Goal: Information Seeking & Learning: Learn about a topic

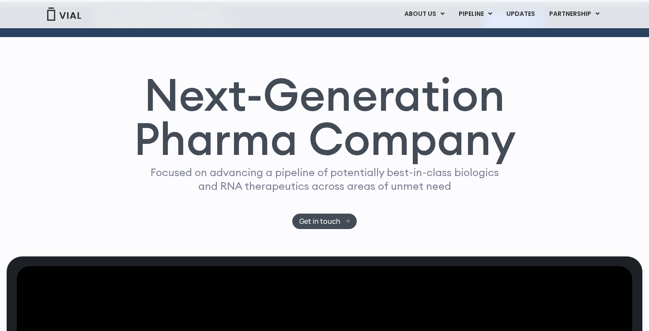
scroll to position [36, 0]
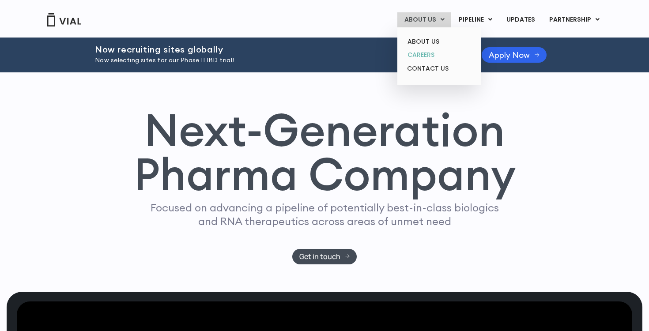
click at [427, 56] on link "CAREERS" at bounding box center [438, 55] width 77 height 14
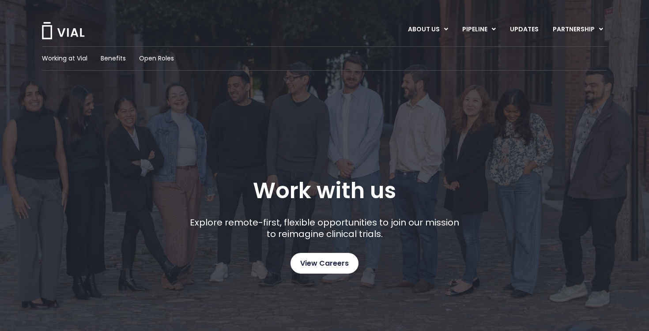
click at [330, 259] on span "View Careers" at bounding box center [324, 263] width 49 height 11
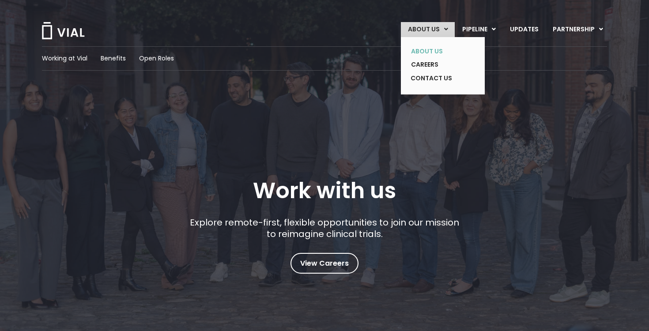
click at [430, 49] on link "ABOUT US" at bounding box center [436, 52] width 64 height 14
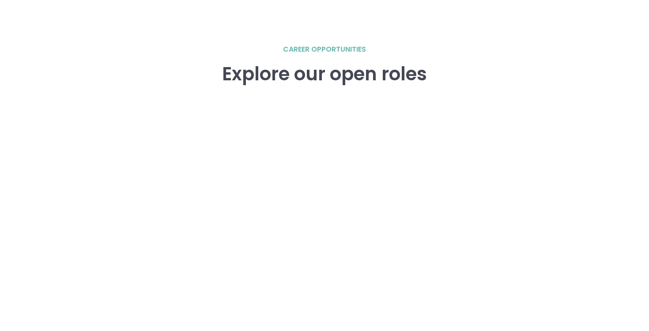
click at [558, 173] on div "career opportunities Explore our open roles" at bounding box center [324, 233] width 565 height 379
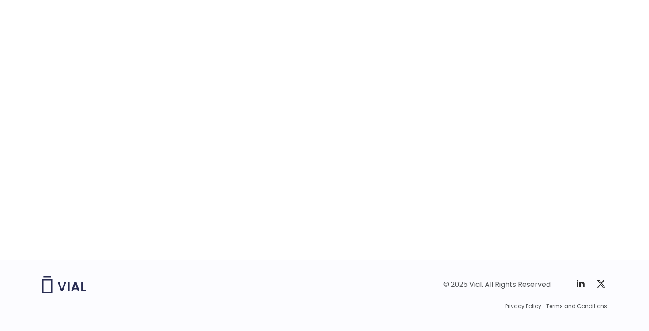
scroll to position [1397, 0]
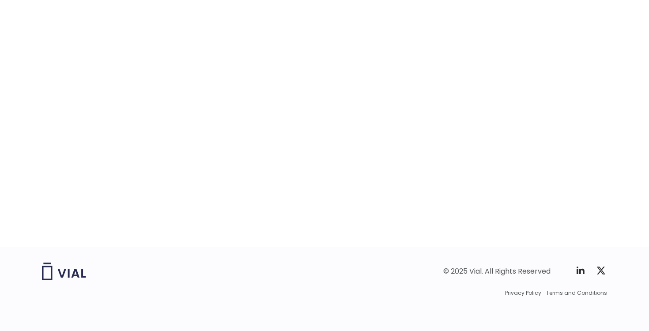
drag, startPoint x: 558, startPoint y: 173, endPoint x: 537, endPoint y: 245, distance: 75.6
click at [537, 246] on div "career opportunities Explore our open roles" at bounding box center [324, 57] width 565 height 379
click at [543, 176] on div "career opportunities Explore our open roles" at bounding box center [324, 57] width 565 height 379
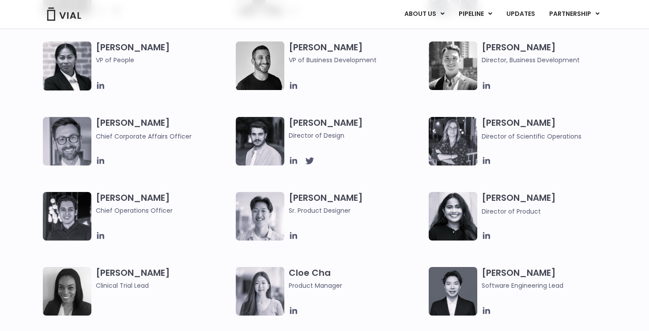
scroll to position [566, 0]
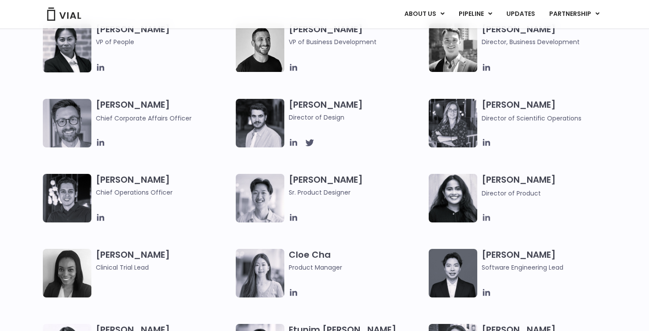
click at [487, 220] on icon at bounding box center [486, 218] width 10 height 10
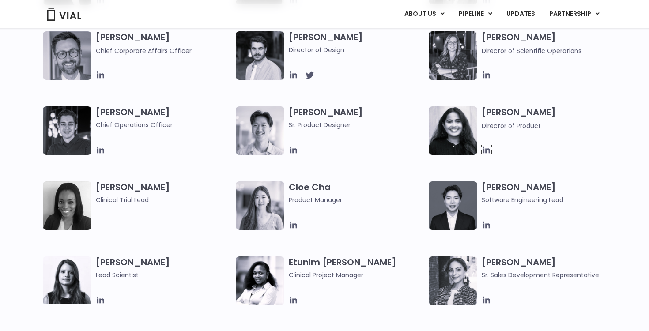
scroll to position [654, 0]
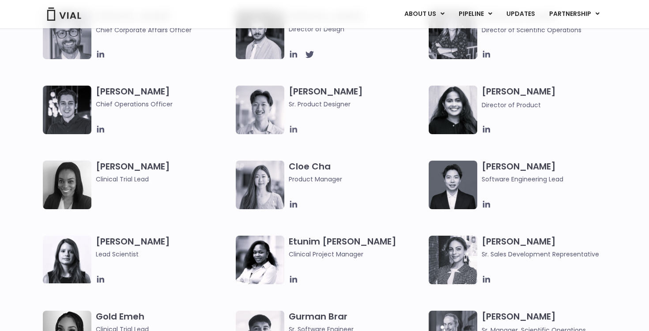
click at [290, 126] on icon at bounding box center [293, 129] width 7 height 7
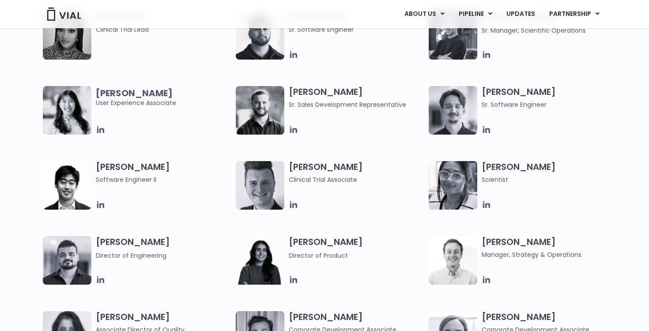
scroll to position [954, 0]
click at [293, 204] on icon at bounding box center [293, 204] width 7 height 7
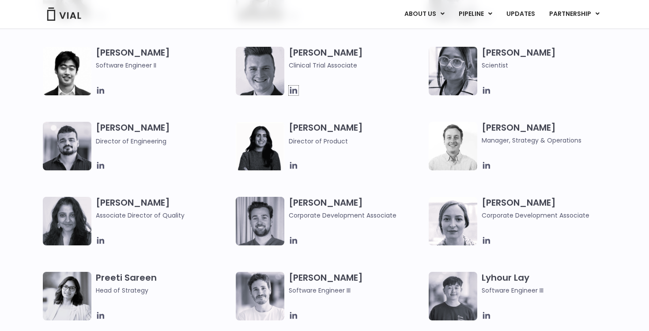
scroll to position [1078, 0]
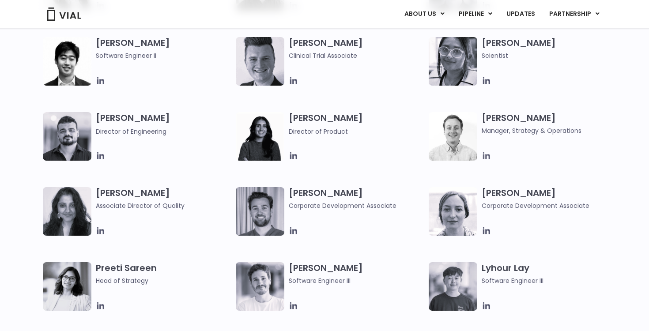
click at [487, 154] on icon at bounding box center [486, 156] width 10 height 10
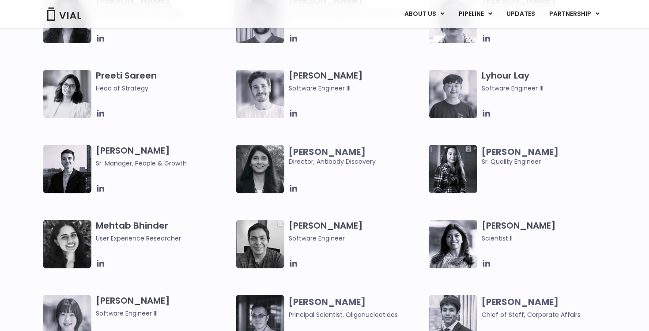
scroll to position [1272, 0]
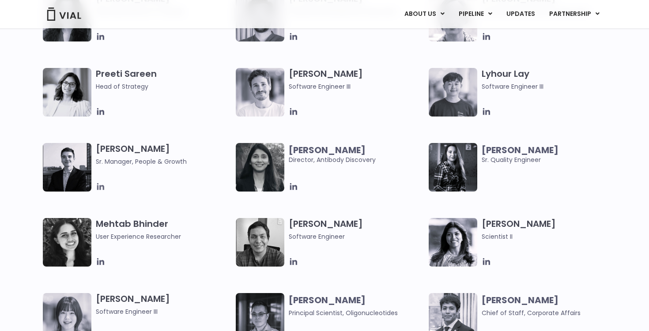
click at [99, 190] on icon at bounding box center [101, 187] width 10 height 10
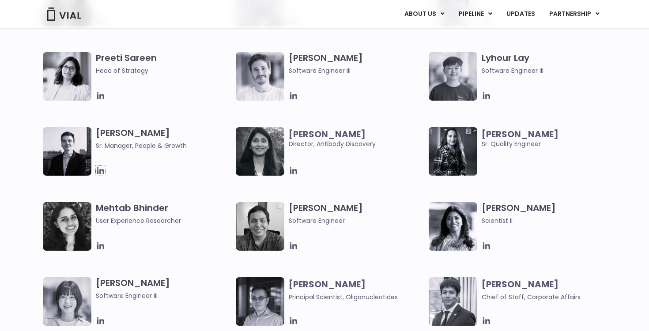
scroll to position [1290, 0]
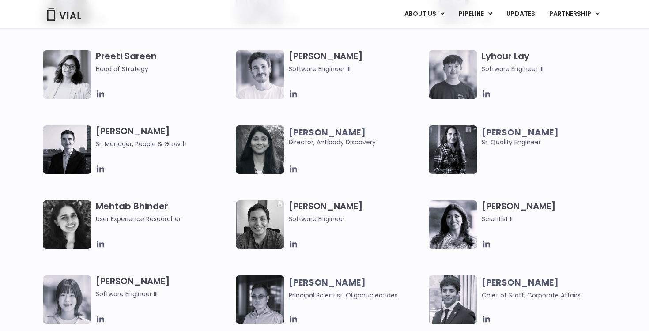
click at [294, 166] on icon at bounding box center [294, 169] width 10 height 10
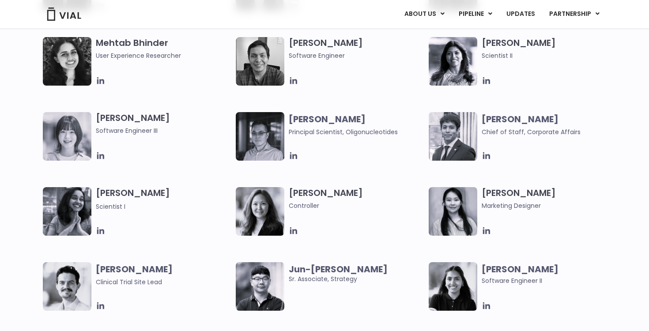
scroll to position [1466, 0]
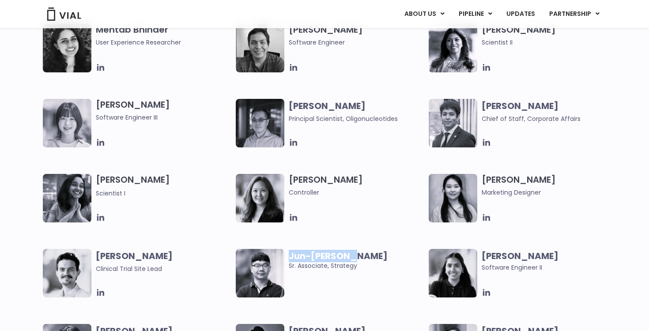
drag, startPoint x: 290, startPoint y: 256, endPoint x: 363, endPoint y: 257, distance: 72.4
click at [363, 257] on span "Jun-[PERSON_NAME]" at bounding box center [356, 256] width 135 height 10
copy b "Jun-[PERSON_NAME]"
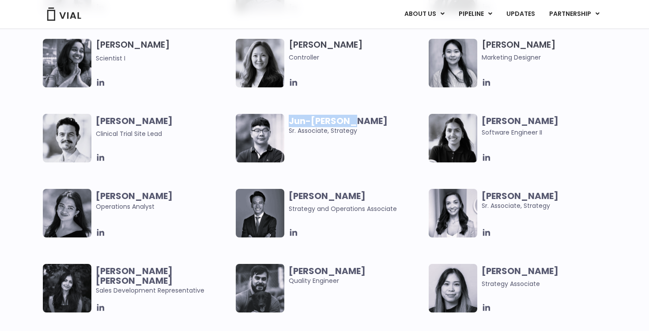
scroll to position [1607, 0]
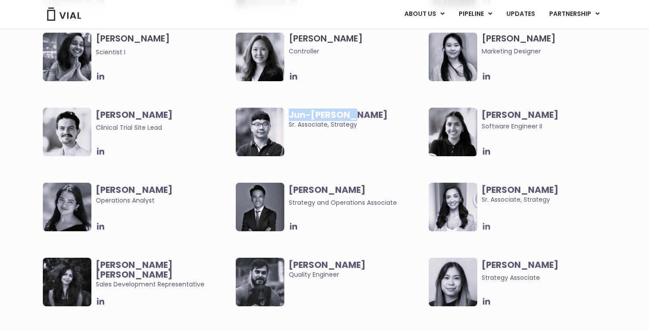
click at [485, 227] on icon at bounding box center [486, 226] width 7 height 7
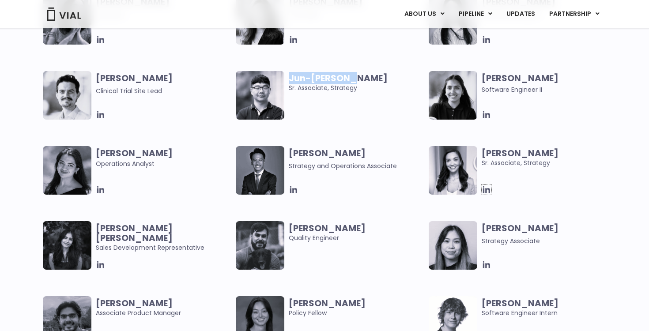
scroll to position [1660, 0]
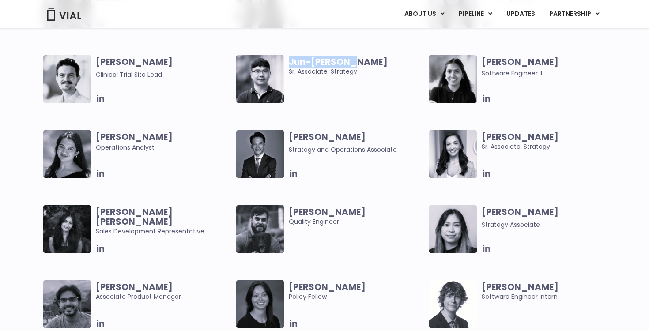
click at [482, 246] on icon at bounding box center [486, 249] width 10 height 10
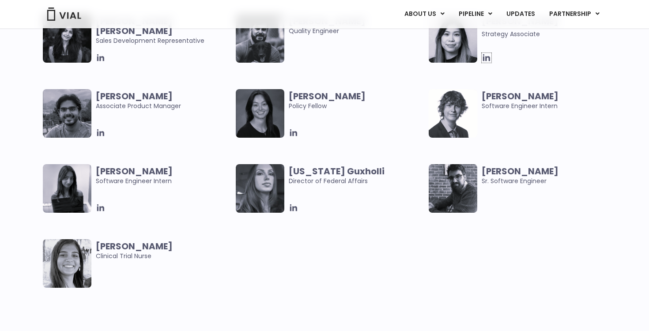
scroll to position [1872, 0]
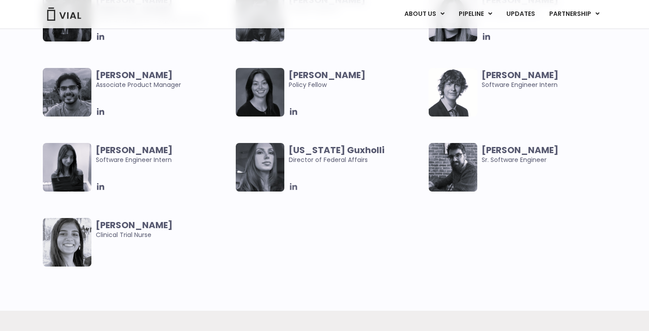
click at [291, 189] on icon at bounding box center [294, 187] width 10 height 10
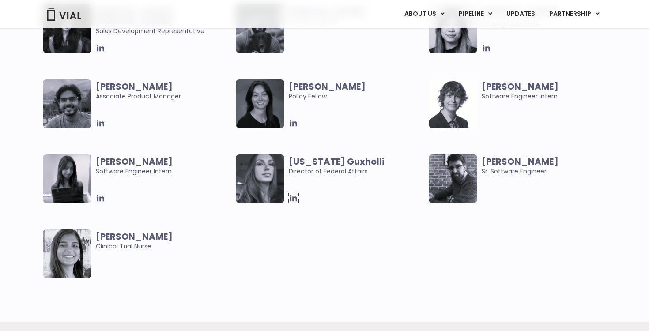
scroll to position [1854, 0]
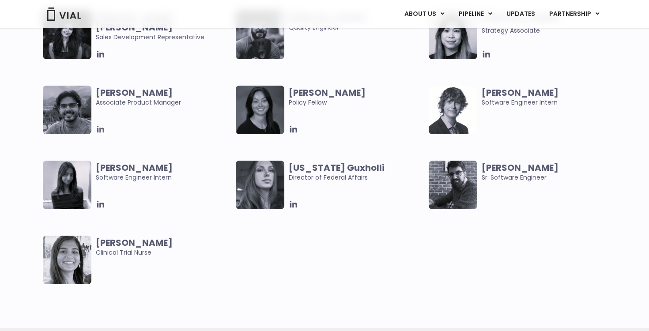
click at [98, 128] on icon at bounding box center [101, 129] width 10 height 10
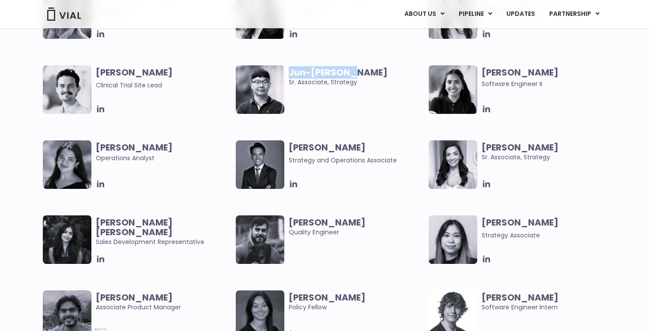
scroll to position [1625, 0]
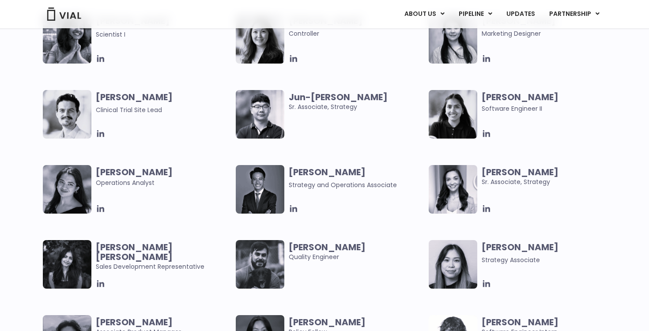
click at [636, 146] on div "Mehtab Bhinder User Experience Researcher Paolo Castro Software Engineer Ritu R…" at bounding box center [324, 90] width 649 height 450
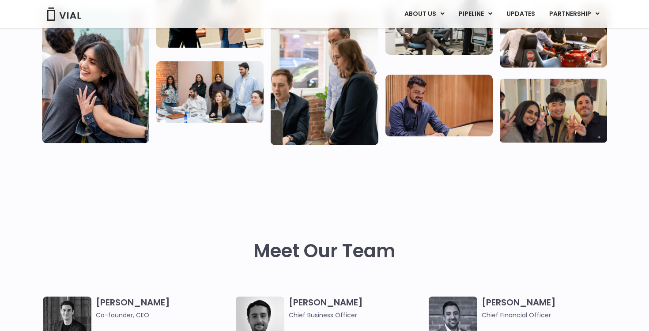
scroll to position [76, 0]
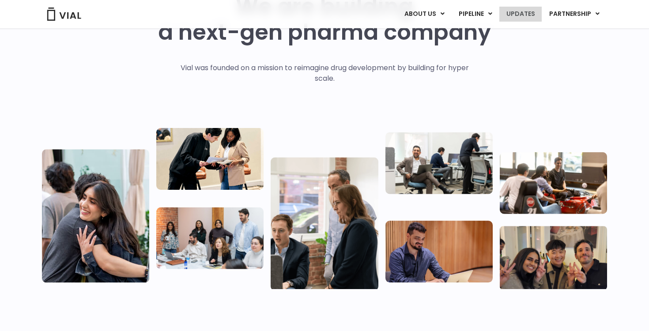
click at [526, 10] on link "UPDATES" at bounding box center [520, 14] width 42 height 15
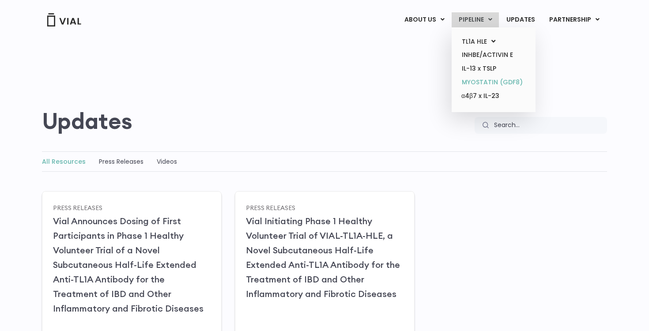
click at [503, 82] on link "MYOSTATIN (GDF8)" at bounding box center [492, 82] width 77 height 14
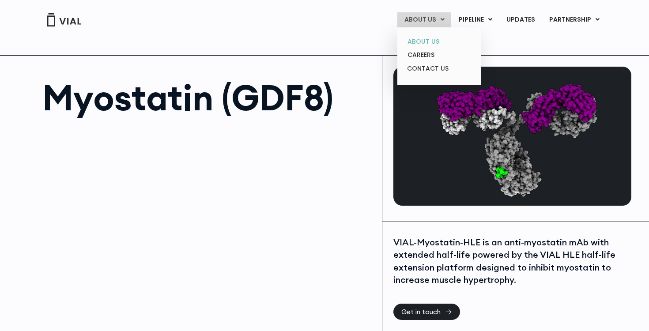
click at [437, 44] on link "ABOUT US" at bounding box center [438, 42] width 77 height 14
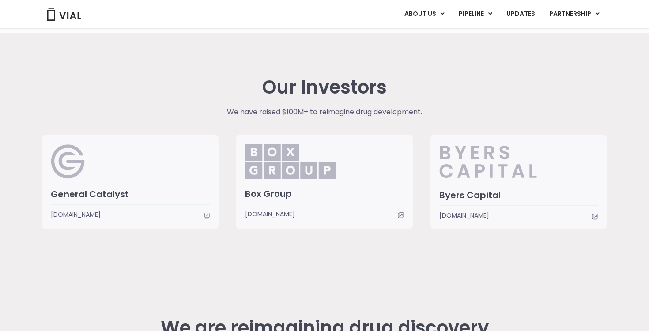
scroll to position [2330, 0]
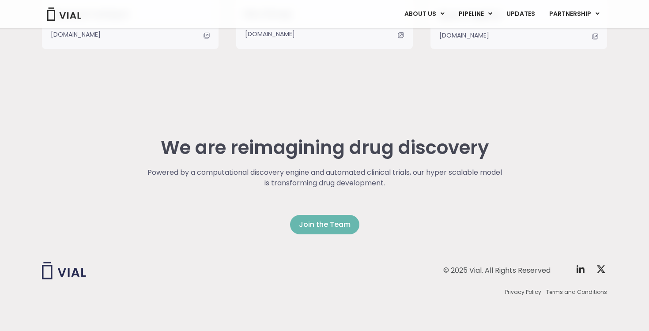
click at [338, 216] on link "Join the Team" at bounding box center [324, 224] width 69 height 19
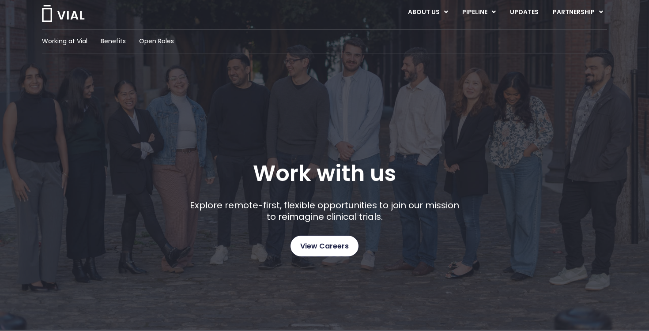
scroll to position [18, 0]
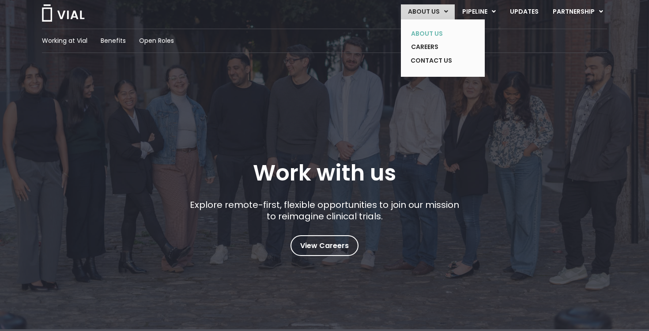
click at [430, 33] on link "ABOUT US" at bounding box center [436, 34] width 64 height 14
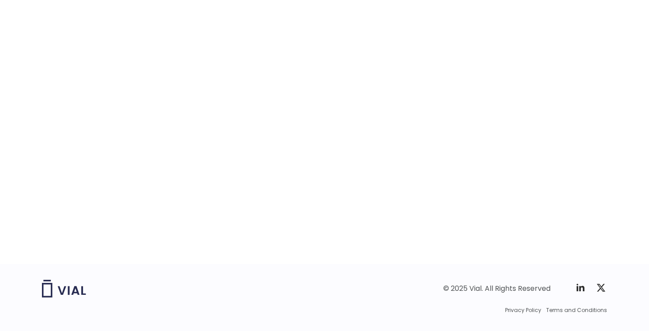
scroll to position [1397, 0]
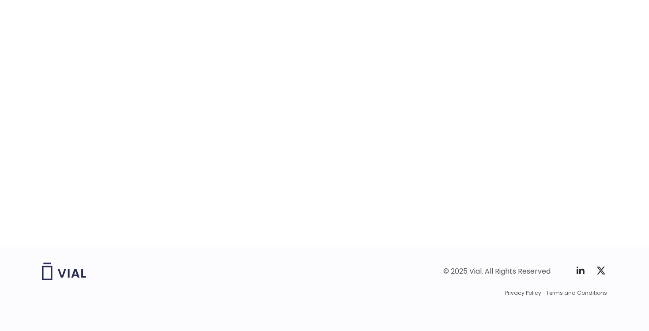
click at [559, 75] on div "career opportunities Explore our open roles" at bounding box center [324, 57] width 565 height 379
click at [558, 75] on div "career opportunities Explore our open roles" at bounding box center [324, 56] width 565 height 379
drag, startPoint x: 557, startPoint y: 74, endPoint x: 543, endPoint y: 163, distance: 90.7
click at [543, 163] on div "career opportunities Explore our open roles" at bounding box center [324, 56] width 565 height 379
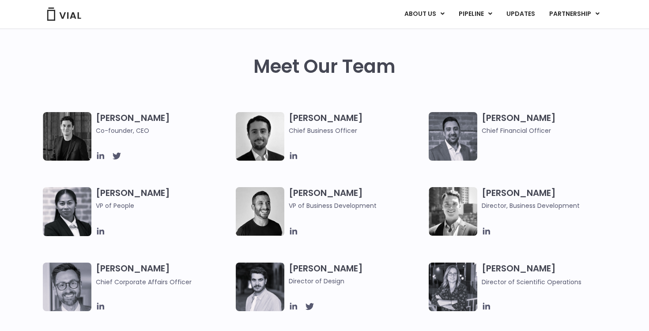
scroll to position [1030, 0]
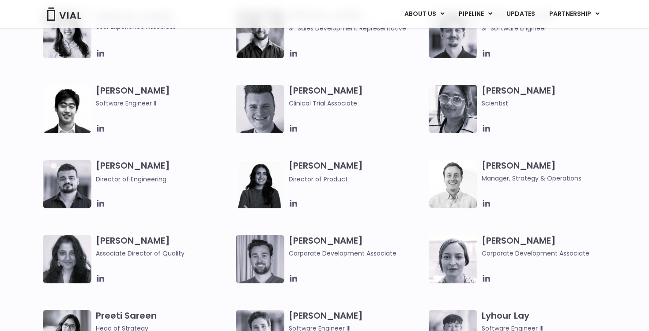
click at [555, 176] on span "Manager, Strategy & Operations" at bounding box center [548, 178] width 135 height 10
copy span "Operations"
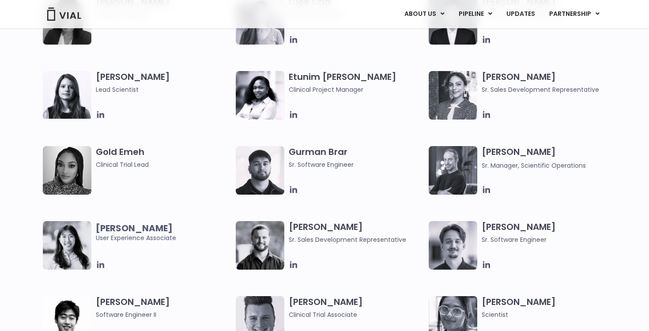
scroll to position [1043, 0]
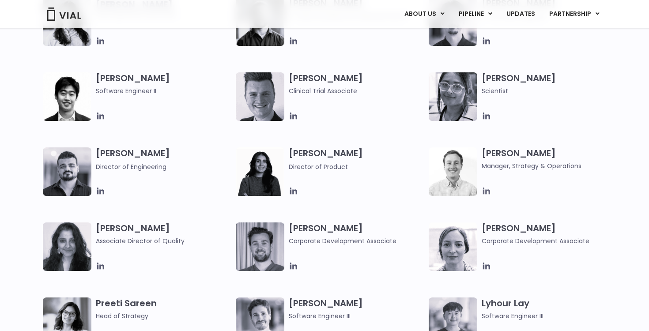
click at [486, 191] on icon at bounding box center [486, 191] width 7 height 7
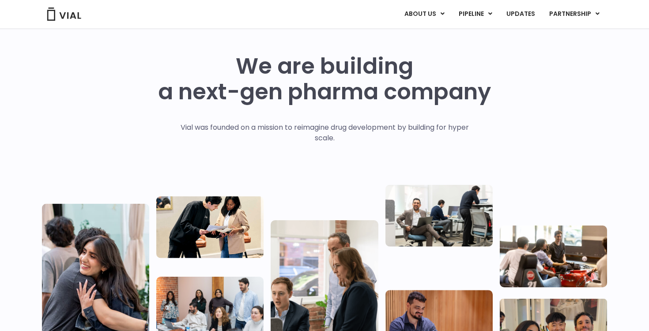
scroll to position [18, 0]
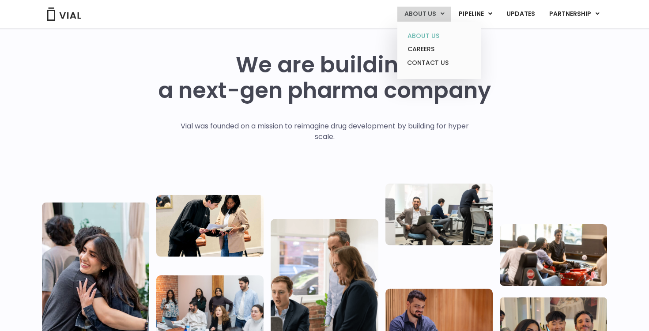
click at [429, 40] on link "ABOUT US" at bounding box center [438, 36] width 77 height 14
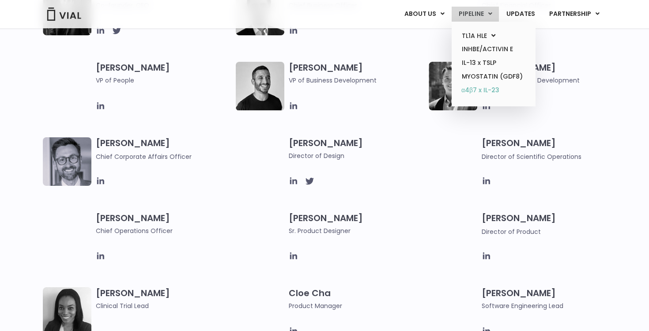
scroll to position [545, 0]
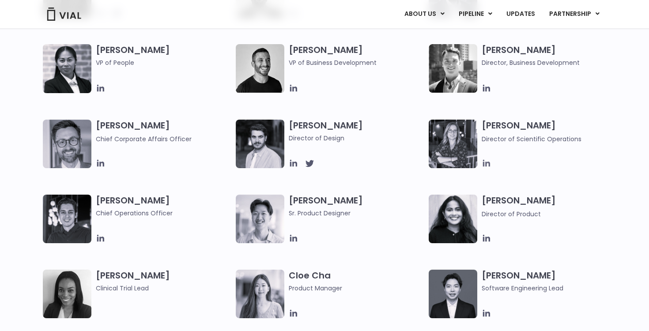
click at [485, 168] on icon at bounding box center [486, 163] width 10 height 10
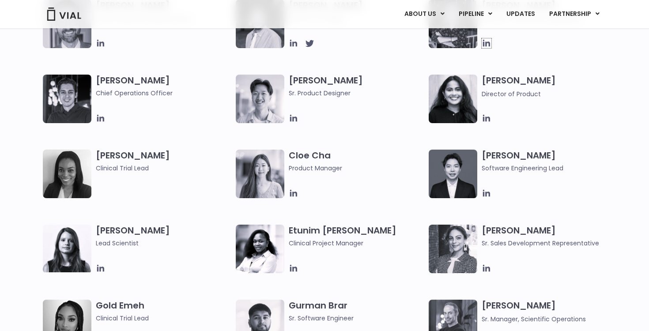
scroll to position [669, 0]
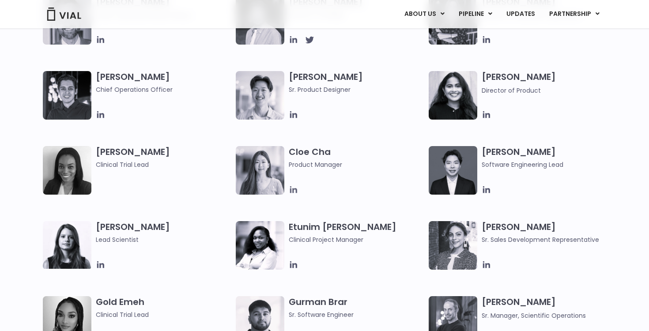
click at [292, 190] on icon at bounding box center [293, 189] width 7 height 7
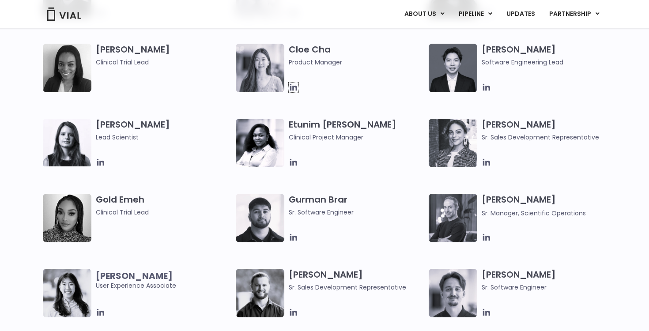
scroll to position [775, 0]
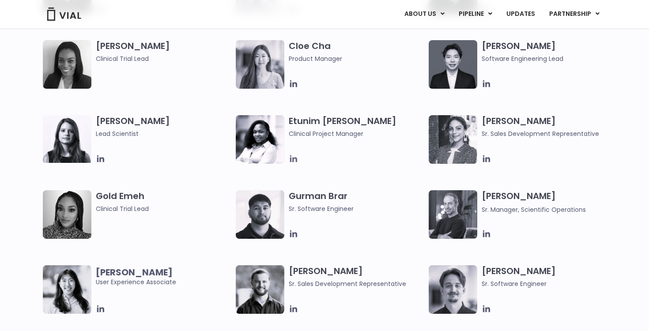
click at [292, 162] on icon at bounding box center [294, 159] width 10 height 10
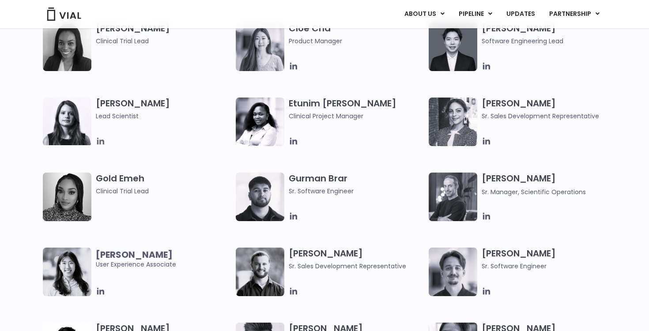
click at [98, 142] on icon at bounding box center [100, 141] width 7 height 7
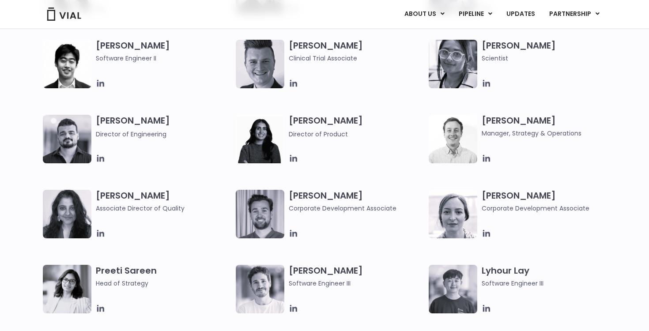
scroll to position [1092, 0]
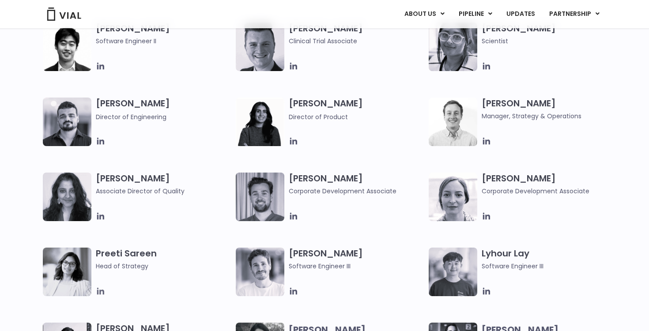
click at [101, 293] on icon at bounding box center [101, 291] width 10 height 10
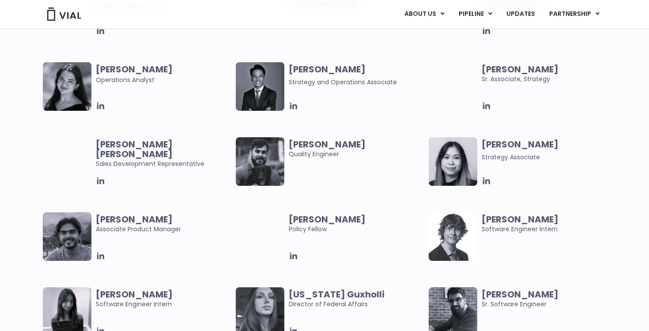
scroll to position [1745, 0]
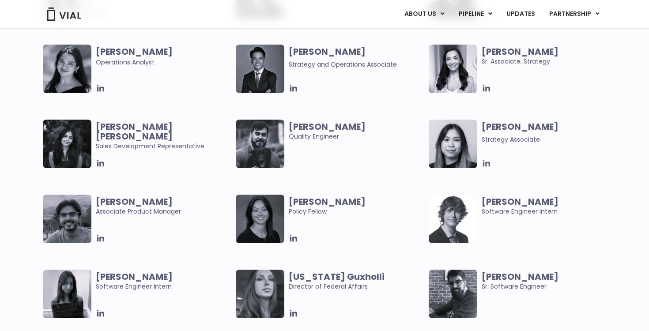
click at [489, 163] on icon at bounding box center [486, 163] width 7 height 7
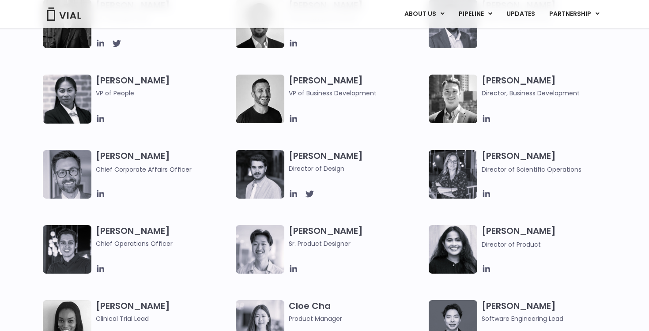
scroll to position [547, 0]
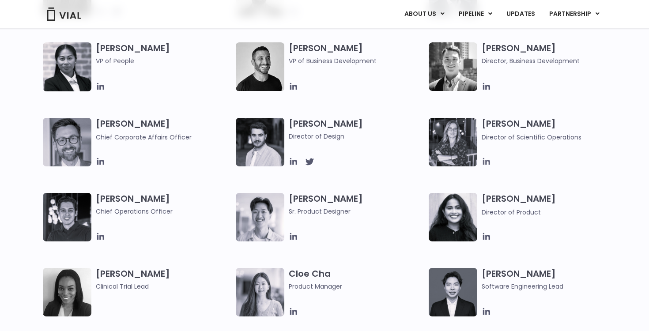
click at [486, 165] on icon at bounding box center [486, 162] width 10 height 10
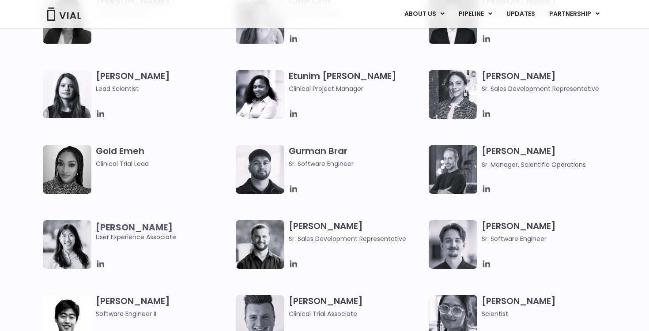
scroll to position [847, 0]
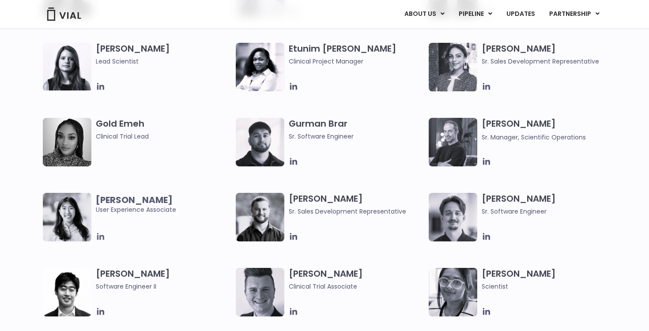
click at [100, 241] on icon at bounding box center [101, 237] width 10 height 10
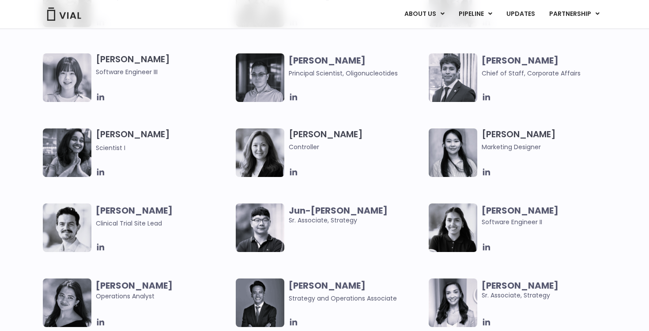
scroll to position [1518, 0]
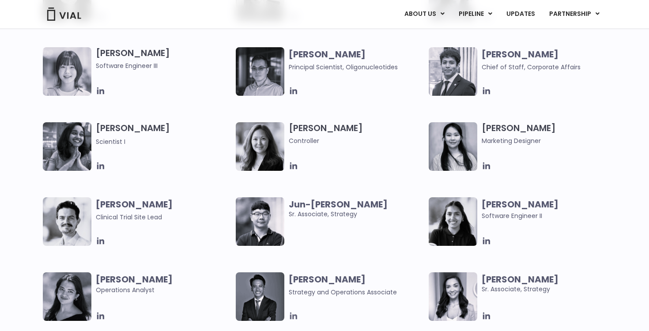
click at [293, 312] on icon at bounding box center [294, 316] width 10 height 10
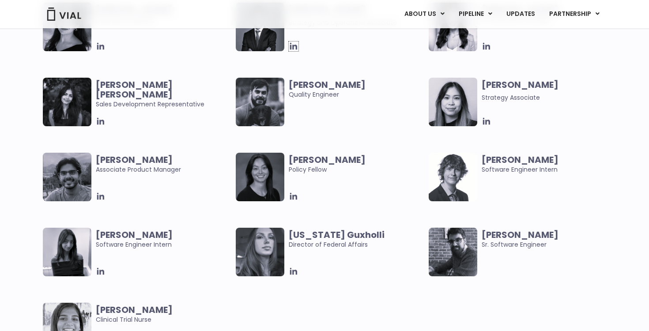
scroll to position [1848, 0]
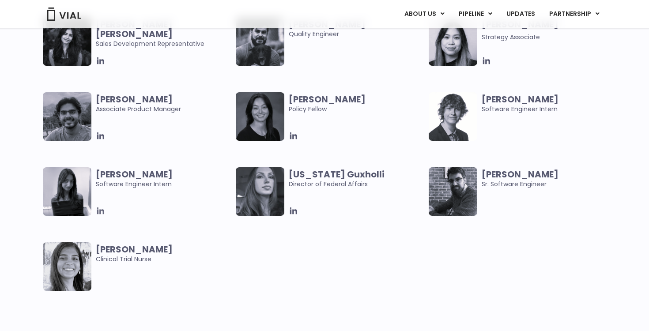
click at [102, 212] on icon at bounding box center [101, 211] width 10 height 10
